Goal: Transaction & Acquisition: Book appointment/travel/reservation

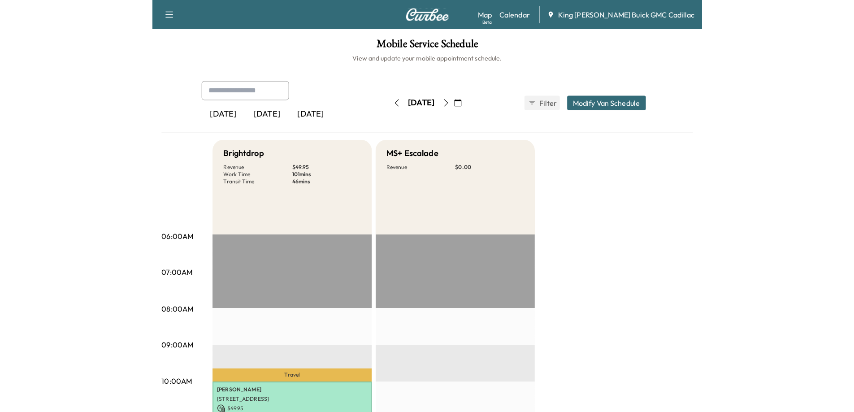
scroll to position [45, 0]
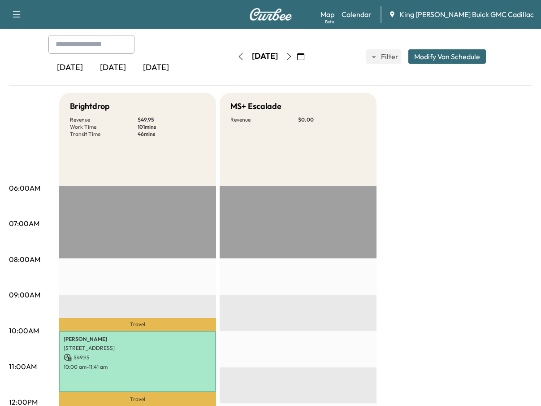
click at [304, 59] on icon "button" at bounding box center [300, 56] width 7 height 7
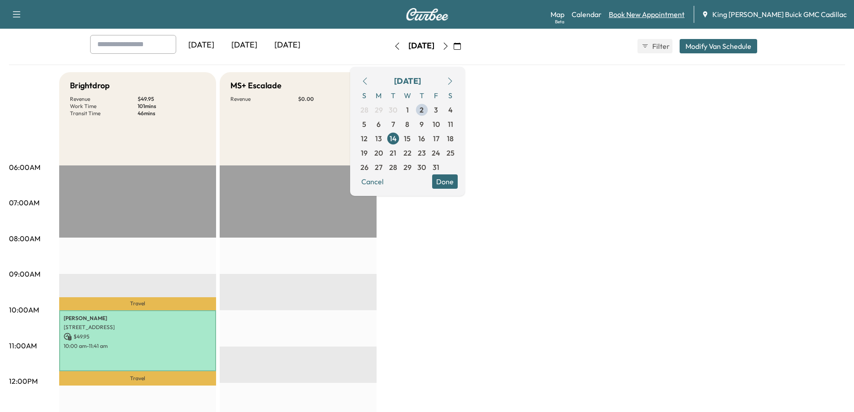
click at [541, 12] on link "Book New Appointment" at bounding box center [647, 14] width 76 height 11
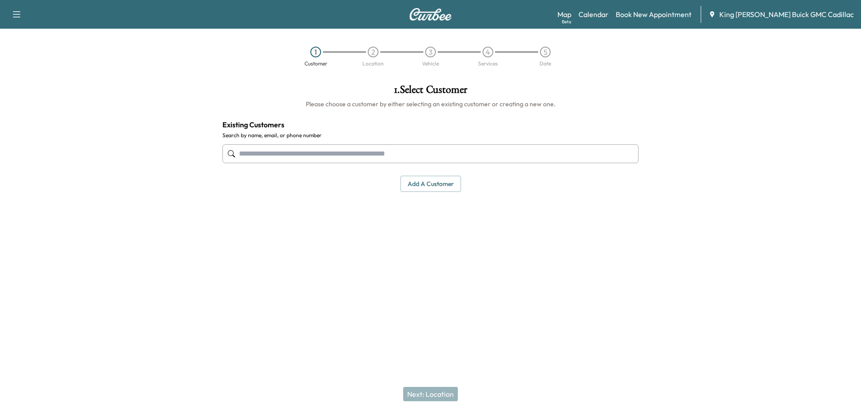
click at [313, 157] on input "text" at bounding box center [430, 153] width 416 height 19
paste input "**********"
type input "**********"
click at [176, 196] on div at bounding box center [107, 180] width 215 height 206
click at [241, 160] on input "text" at bounding box center [430, 153] width 416 height 19
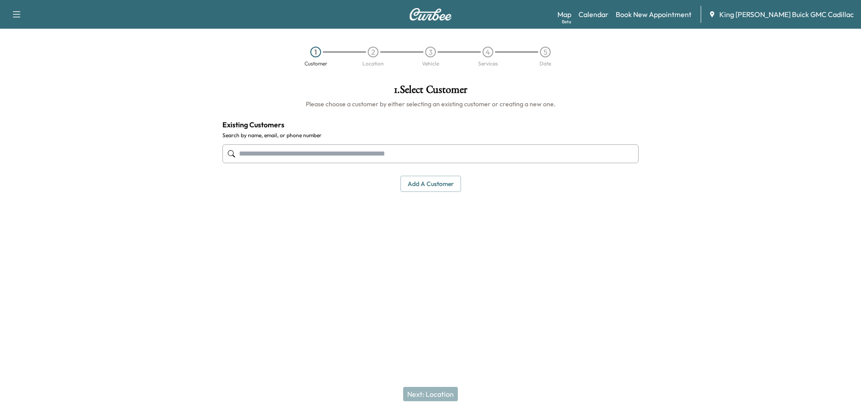
paste input "**********"
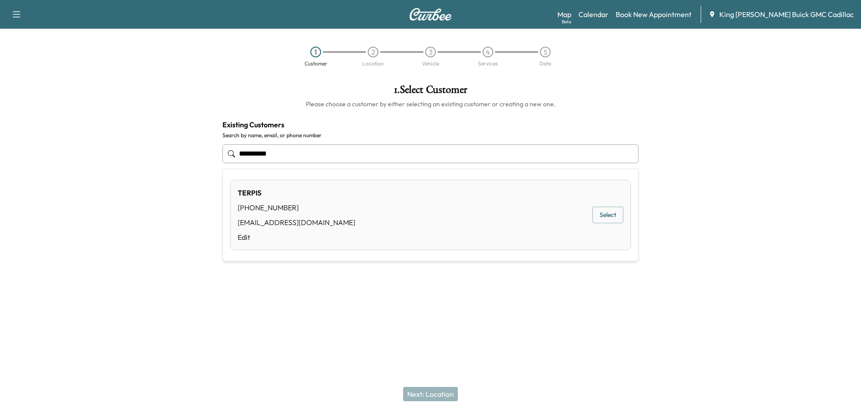
click at [541, 217] on button "Select" at bounding box center [607, 215] width 31 height 17
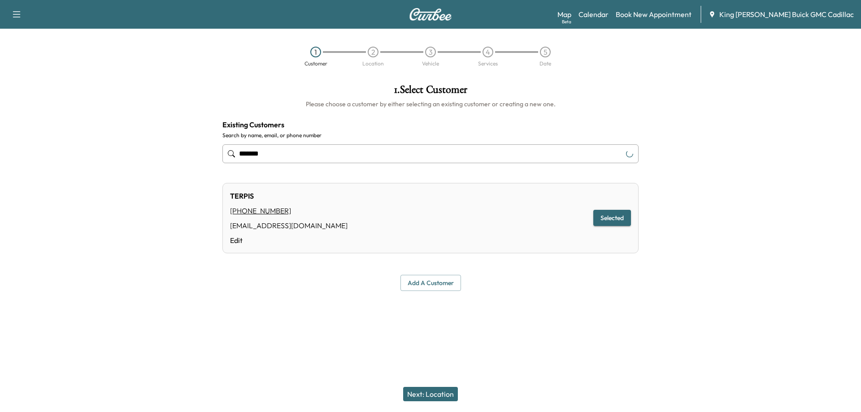
type input "******"
click at [415, 396] on button "Next: Location" at bounding box center [430, 394] width 55 height 14
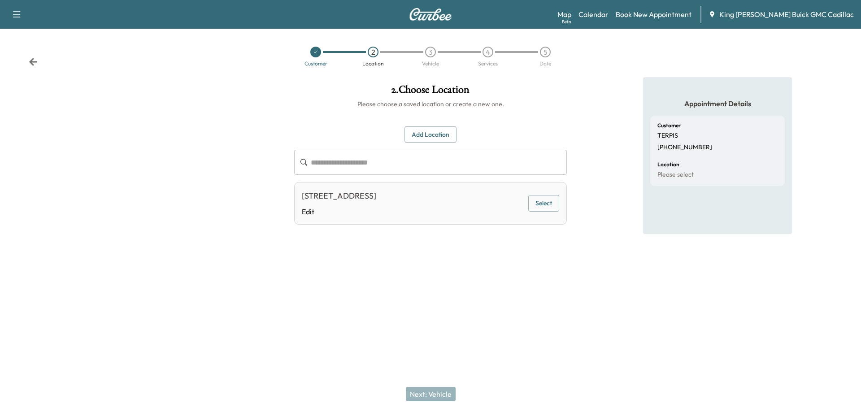
click at [531, 206] on button "Select" at bounding box center [543, 203] width 31 height 17
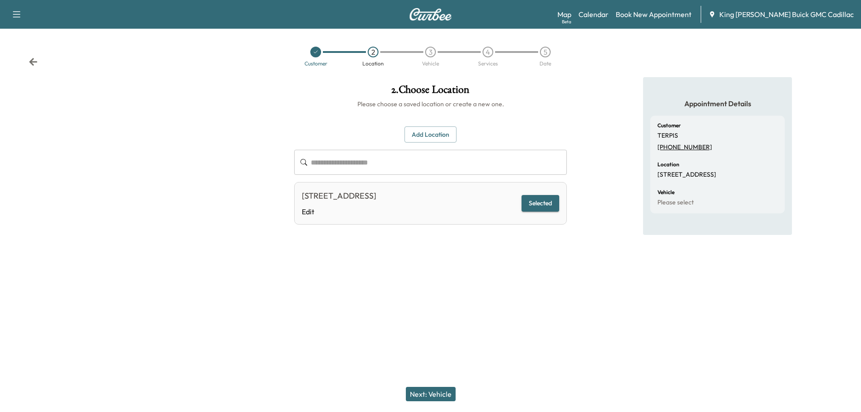
click at [430, 399] on button "Next: Vehicle" at bounding box center [431, 394] width 50 height 14
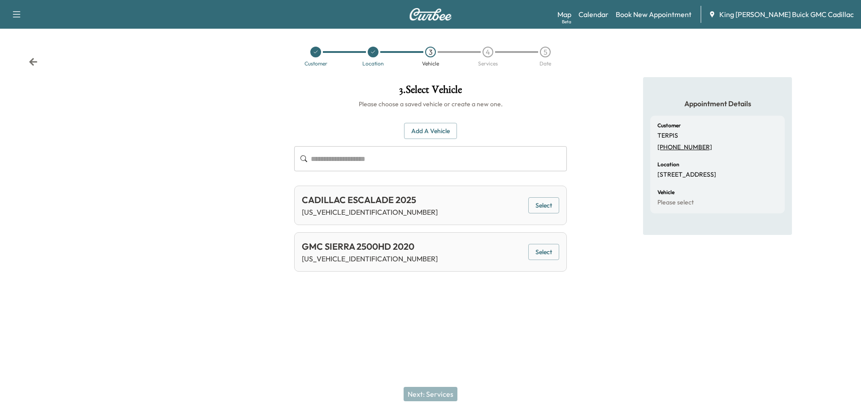
click at [538, 212] on button "Select" at bounding box center [543, 205] width 31 height 17
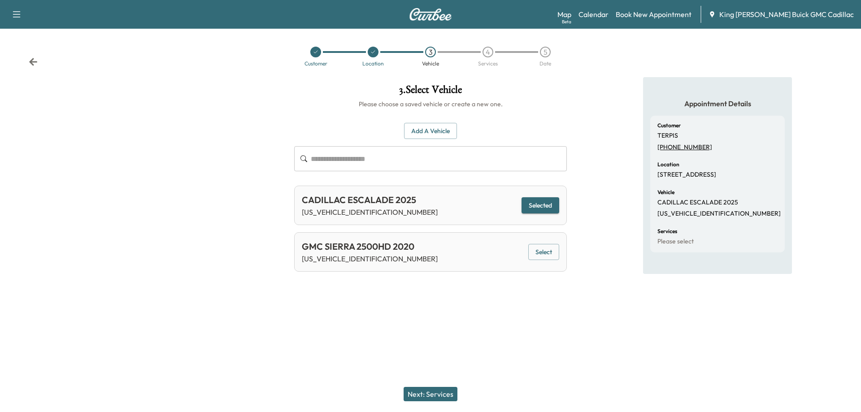
click at [442, 393] on button "Next: Services" at bounding box center [430, 394] width 54 height 14
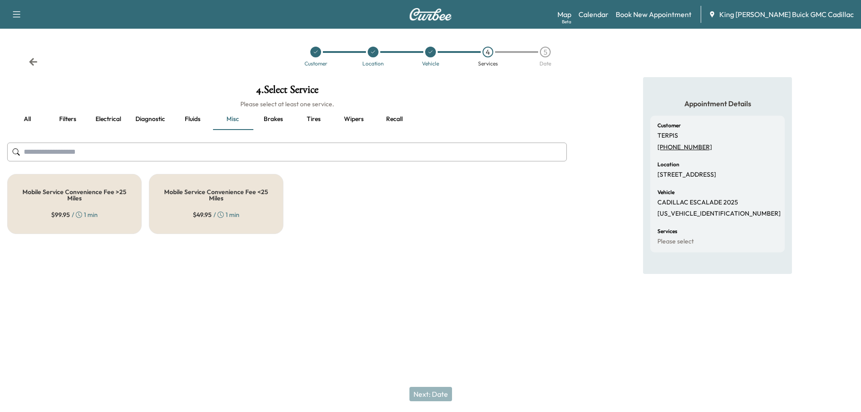
click at [26, 123] on button "all" at bounding box center [27, 119] width 40 height 22
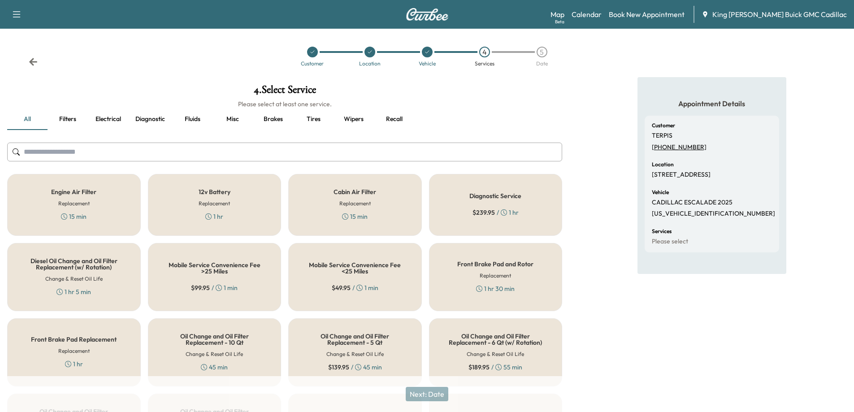
click at [184, 149] on input "text" at bounding box center [284, 152] width 555 height 19
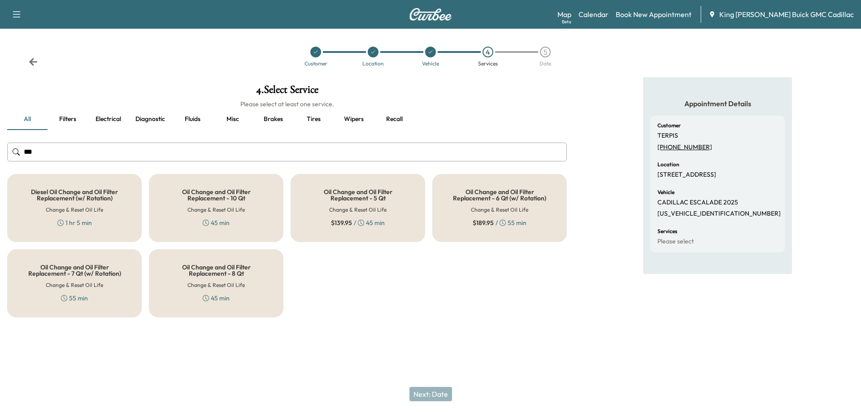
type input "***"
click at [466, 225] on div "Oil Change and Oil Filter Replacement - 6 Qt (w/ Rotation) Change & Reset Oil L…" at bounding box center [499, 208] width 134 height 68
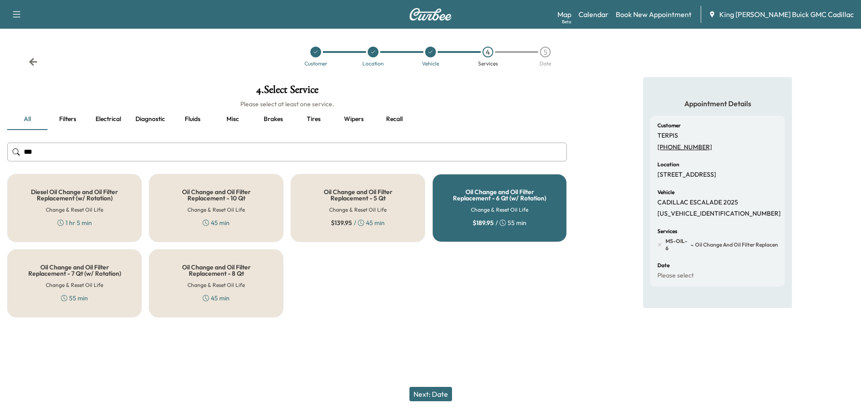
click at [438, 389] on button "Next: Date" at bounding box center [430, 394] width 43 height 14
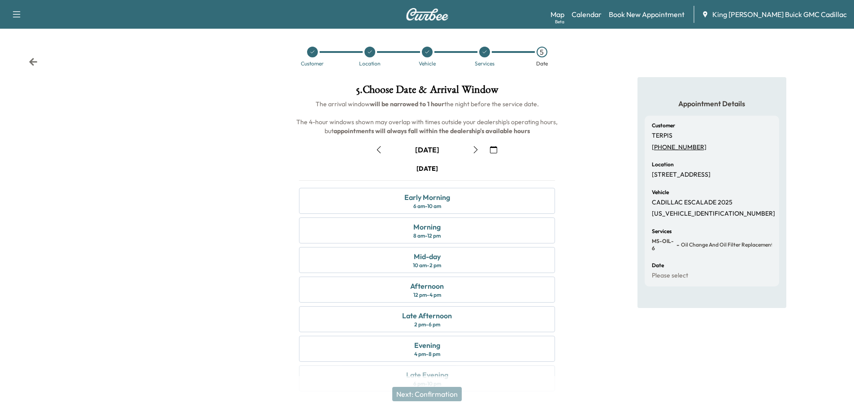
click at [491, 149] on icon "button" at bounding box center [493, 149] width 7 height 7
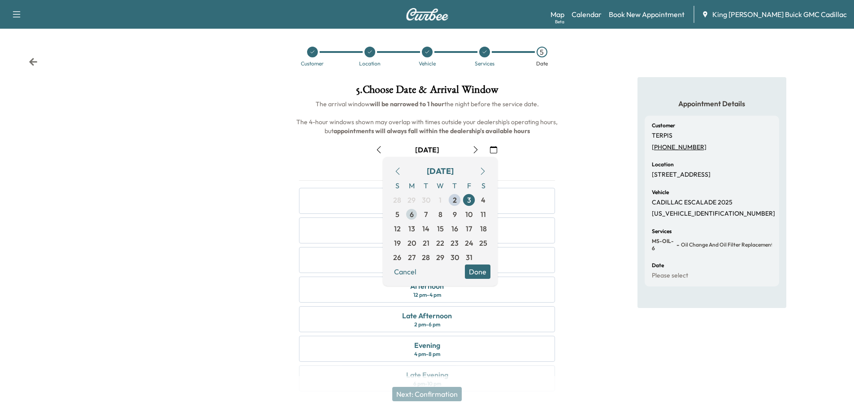
click at [416, 212] on span "6" at bounding box center [411, 214] width 14 height 14
click at [217, 221] on div at bounding box center [142, 239] width 285 height 325
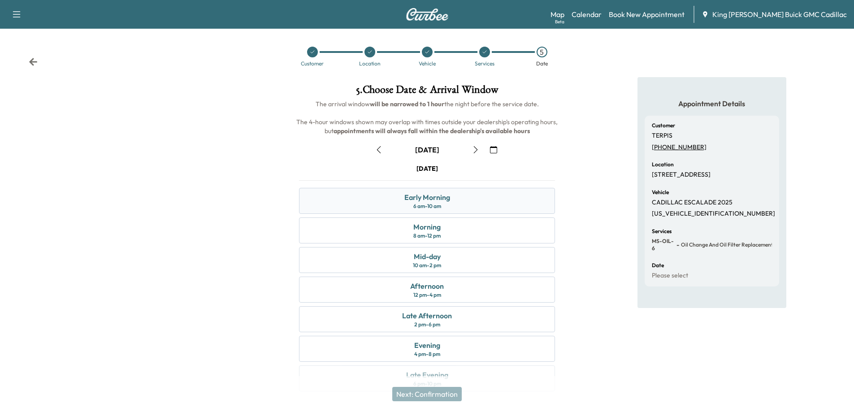
click at [414, 205] on div "6 am - 10 am" at bounding box center [427, 206] width 28 height 7
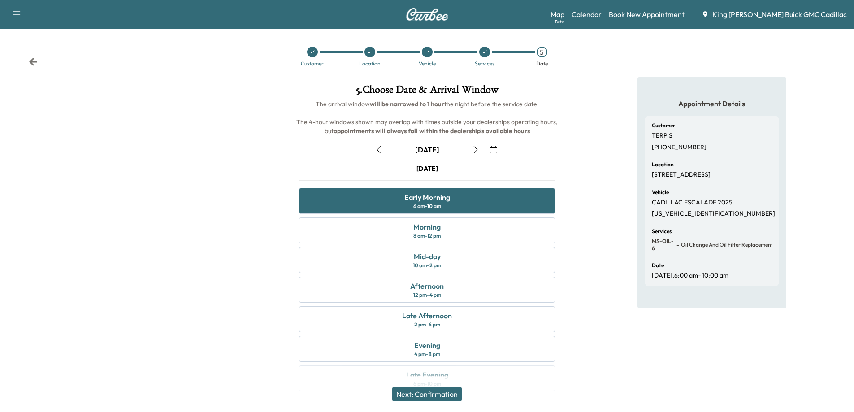
click at [440, 396] on button "Next: Confirmation" at bounding box center [426, 394] width 69 height 14
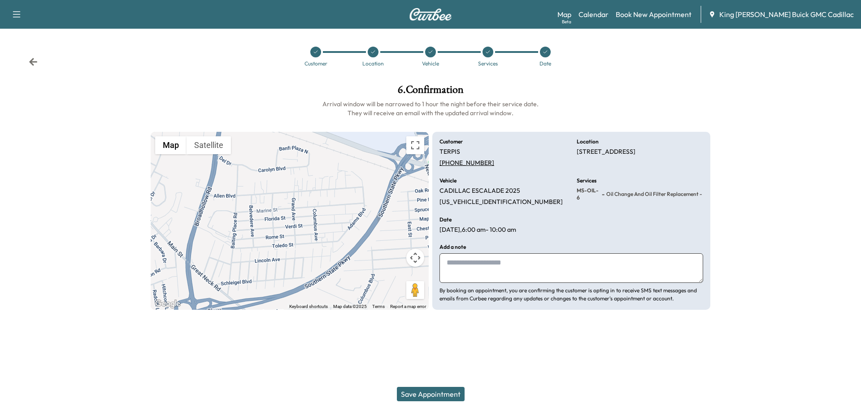
click at [463, 280] on textarea at bounding box center [571, 268] width 264 height 30
type textarea "**********"
click at [458, 390] on button "Save Appointment" at bounding box center [431, 394] width 68 height 14
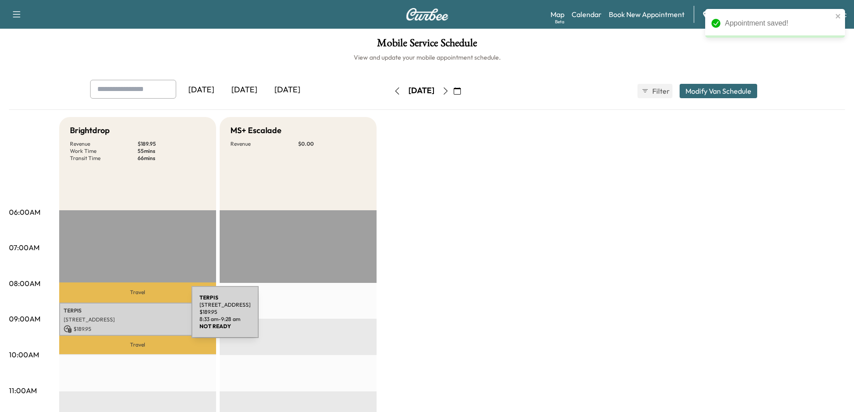
click at [115, 313] on p "TERPIS" at bounding box center [138, 310] width 148 height 7
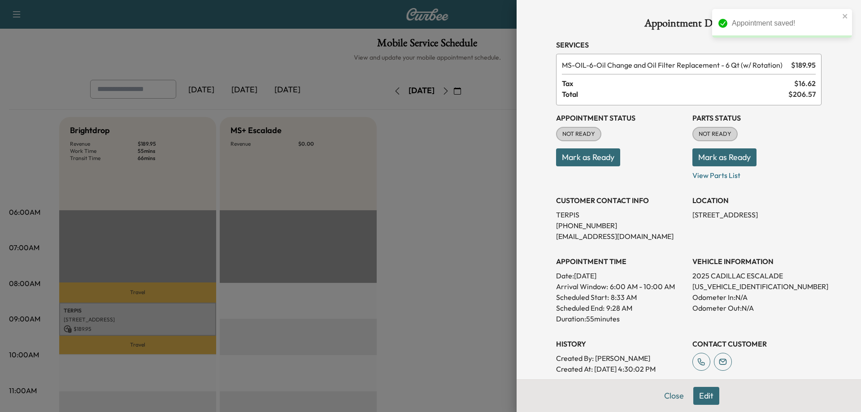
click at [541, 161] on button "Mark as Ready" at bounding box center [588, 157] width 64 height 18
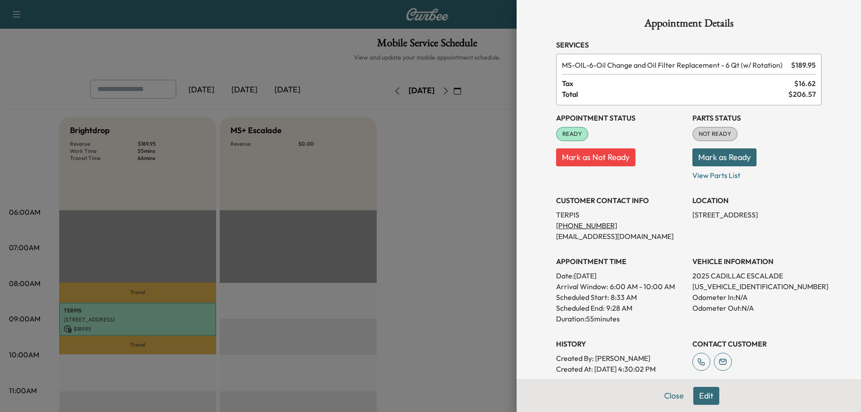
click at [541, 396] on button "Close" at bounding box center [673, 396] width 31 height 18
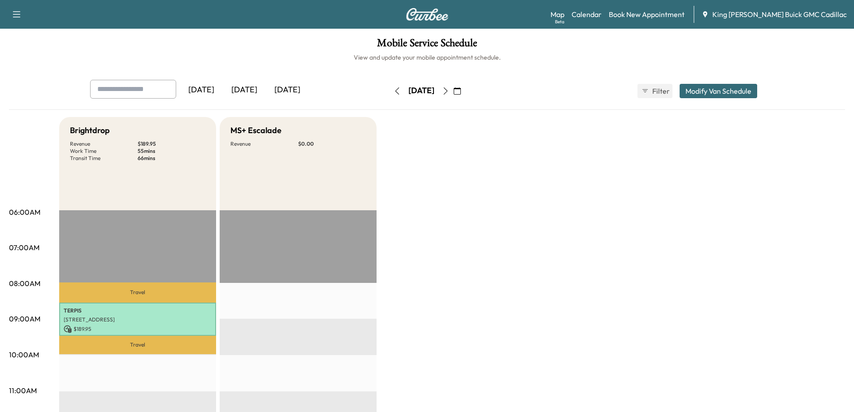
click at [465, 89] on button "button" at bounding box center [457, 91] width 15 height 14
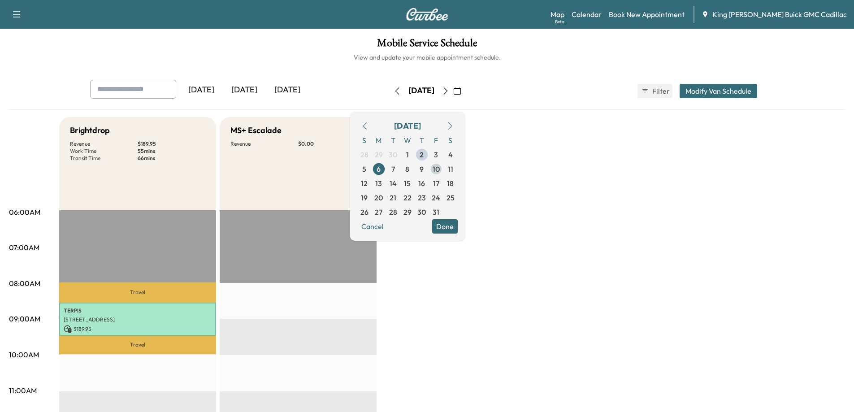
click at [440, 169] on span "10" at bounding box center [436, 169] width 7 height 11
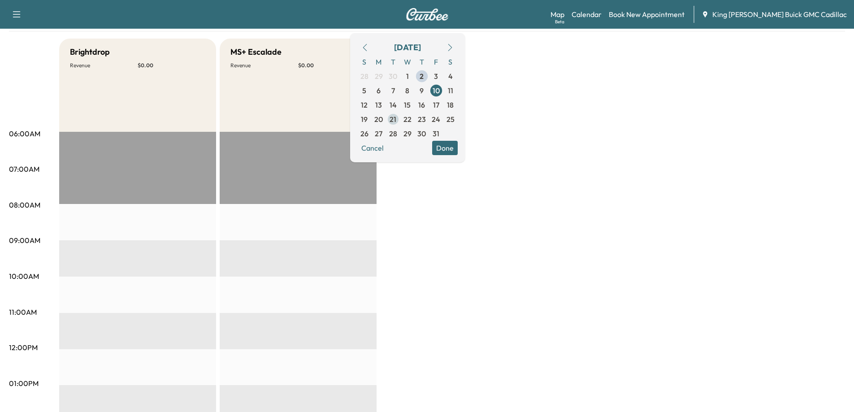
scroll to position [45, 0]
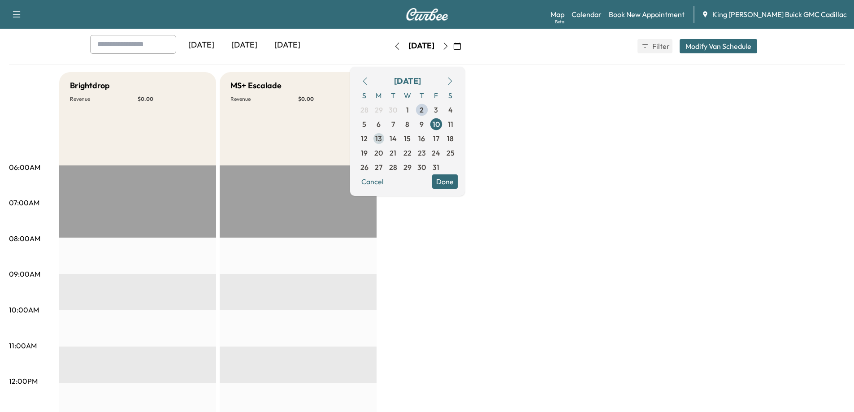
click at [382, 140] on span "13" at bounding box center [378, 138] width 7 height 11
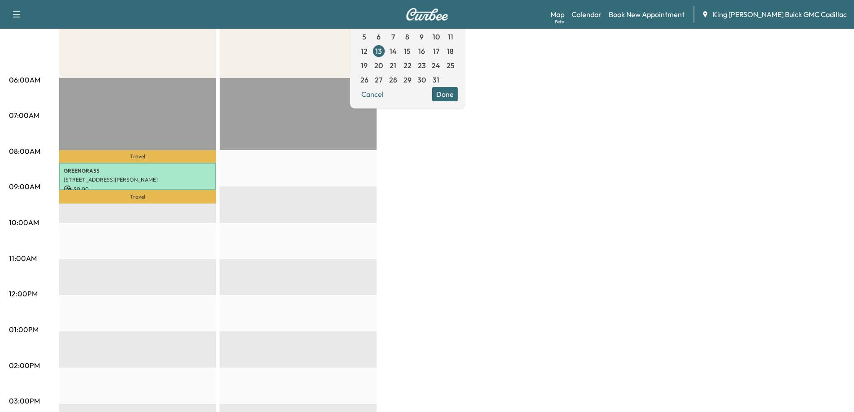
scroll to position [134, 0]
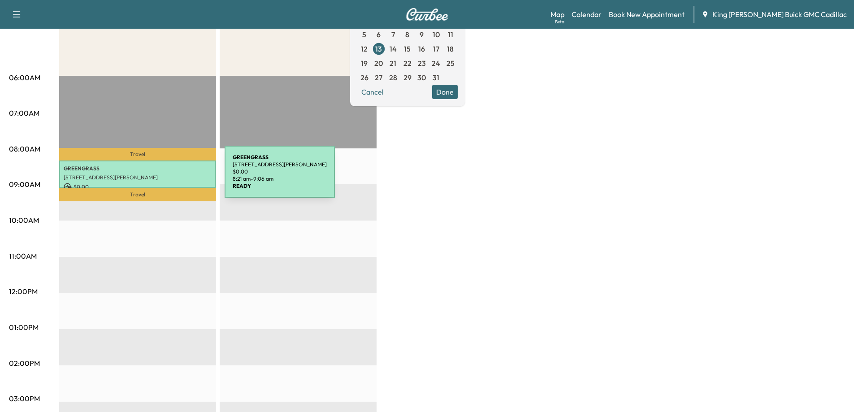
click at [157, 177] on p "[STREET_ADDRESS][PERSON_NAME]" at bounding box center [138, 177] width 148 height 7
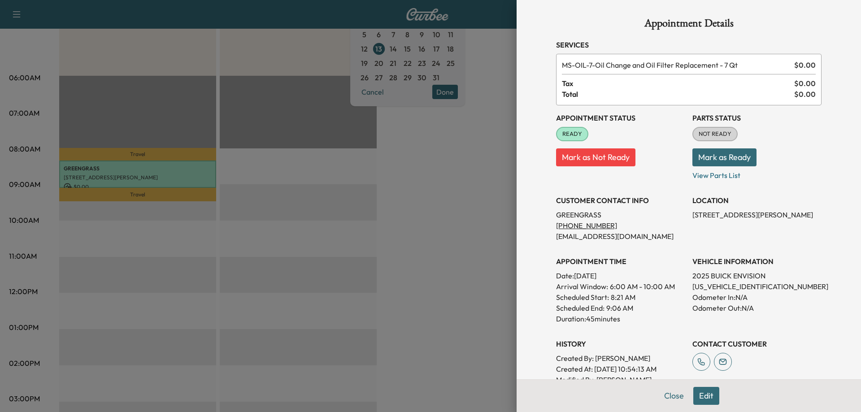
click at [472, 238] on div at bounding box center [430, 206] width 861 height 412
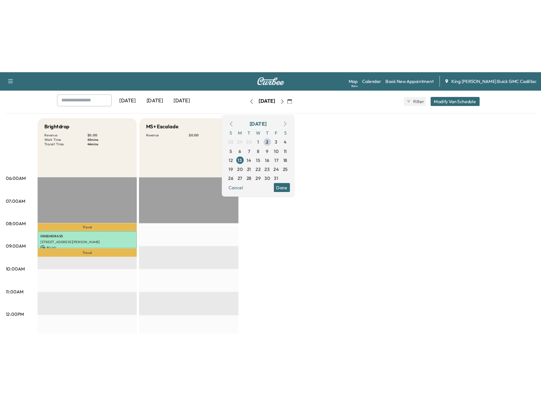
scroll to position [0, 0]
